Goal: Task Accomplishment & Management: Manage account settings

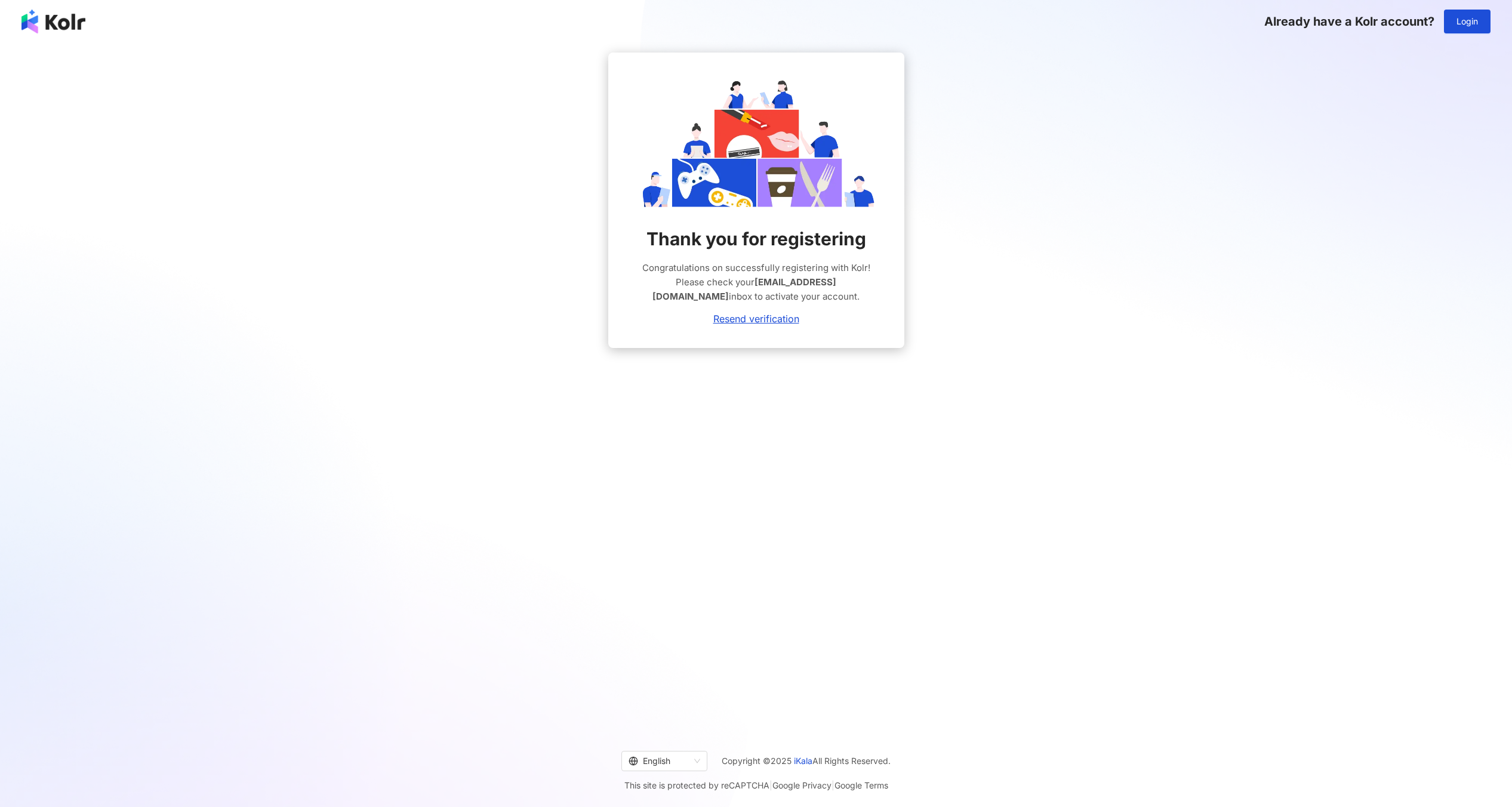
click at [1248, 68] on div "Thank you for registering Congratulations on successfully registering with Kolr…" at bounding box center [756, 200] width 1483 height 295
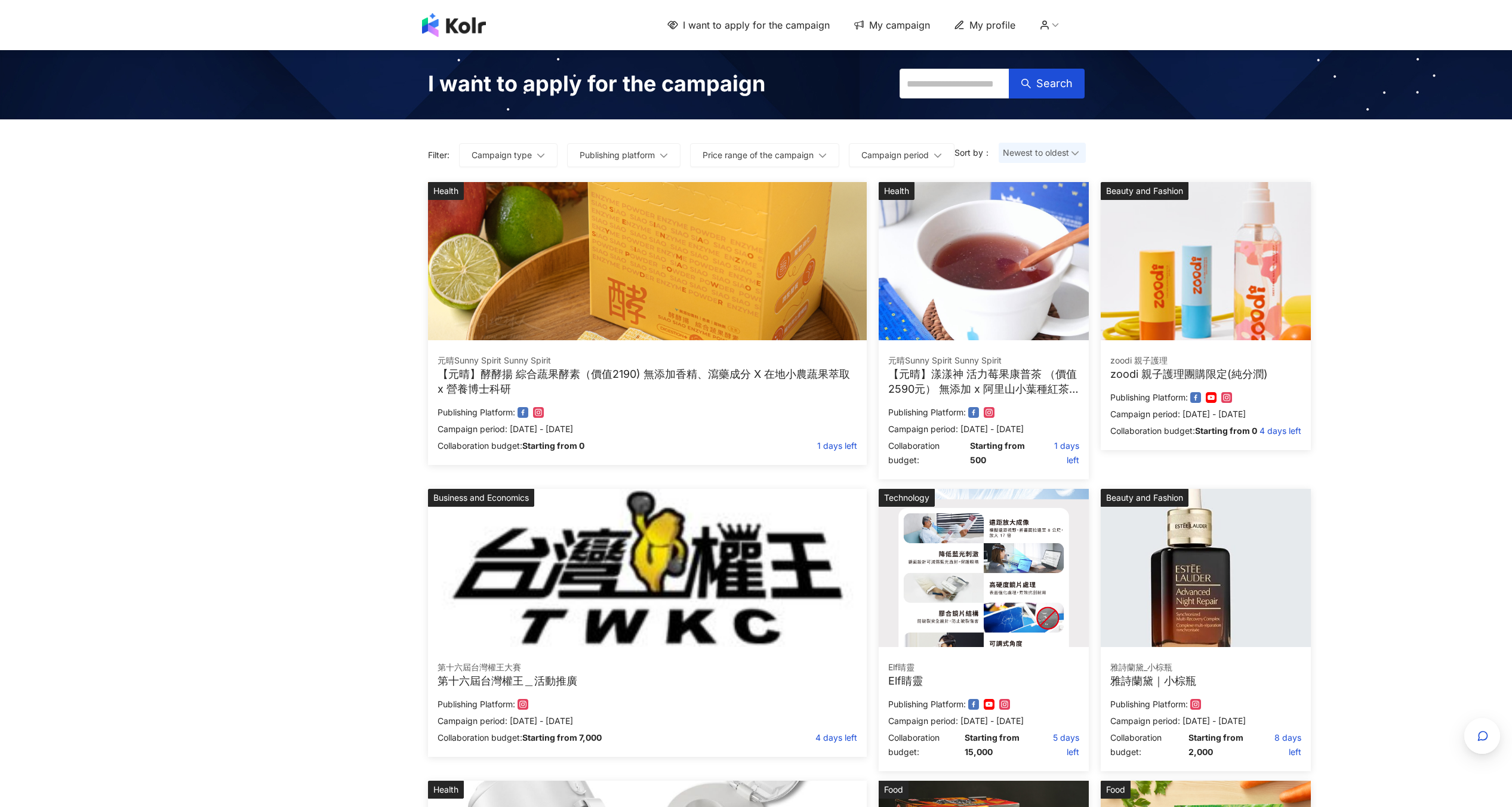
click at [1059, 20] on icon at bounding box center [1055, 25] width 11 height 11
click at [1088, 52] on link "Account settings" at bounding box center [1100, 47] width 66 height 10
